Goal: Navigation & Orientation: Find specific page/section

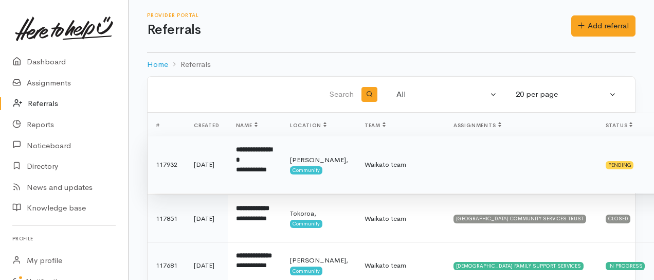
click at [606, 164] on div "Pending" at bounding box center [620, 165] width 28 height 8
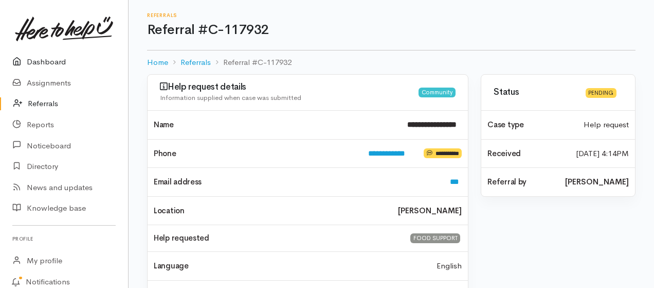
click at [38, 61] on link "Dashboard" at bounding box center [64, 61] width 128 height 21
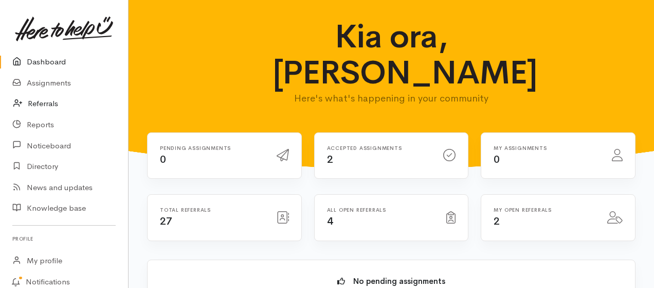
click at [50, 101] on link "Referrals" at bounding box center [64, 103] width 128 height 21
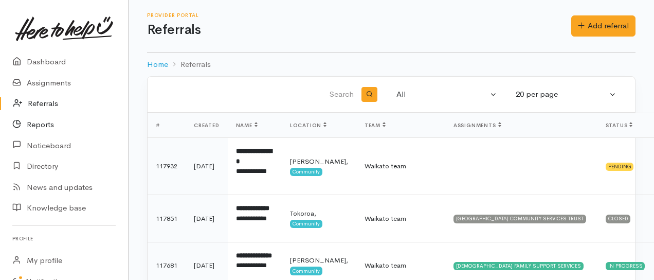
click at [42, 122] on link "Reports" at bounding box center [64, 124] width 128 height 21
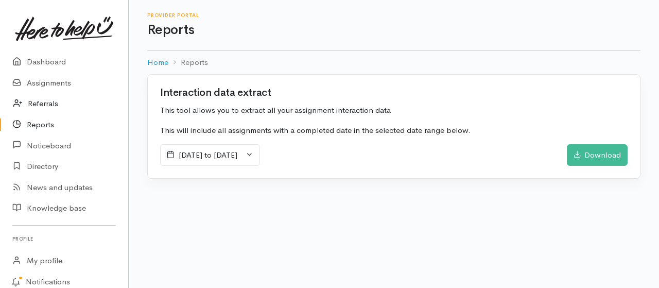
click at [48, 109] on link "Referrals" at bounding box center [64, 103] width 128 height 21
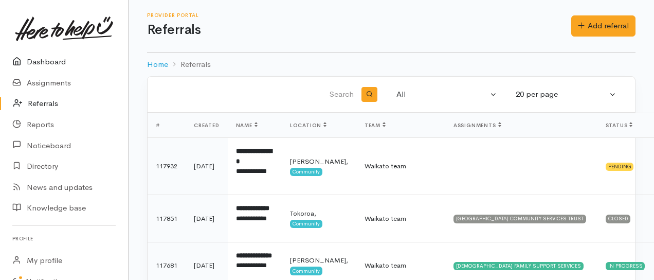
click at [38, 59] on link "Dashboard" at bounding box center [64, 61] width 128 height 21
